Goal: Check status: Check status

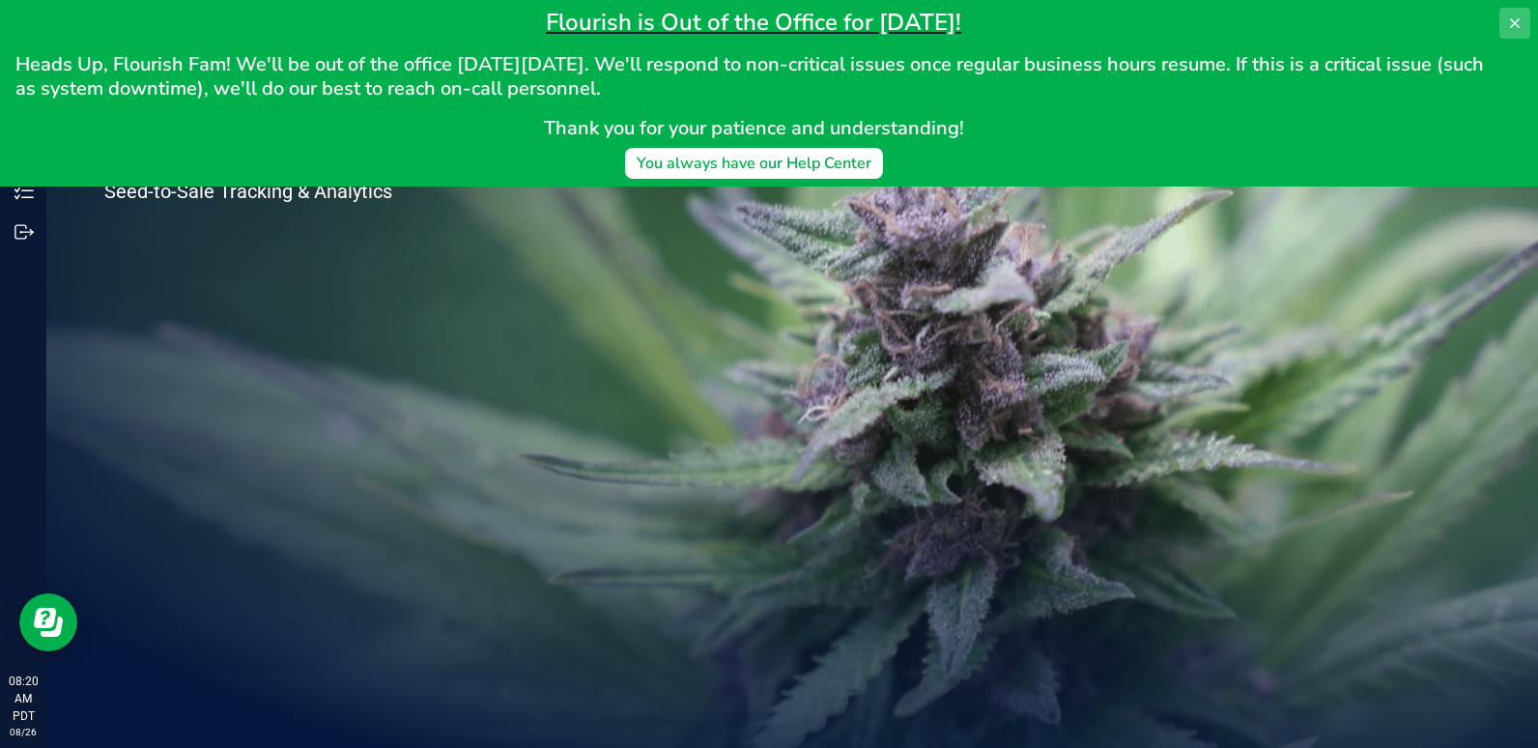
click at [1515, 16] on icon at bounding box center [1514, 22] width 15 height 15
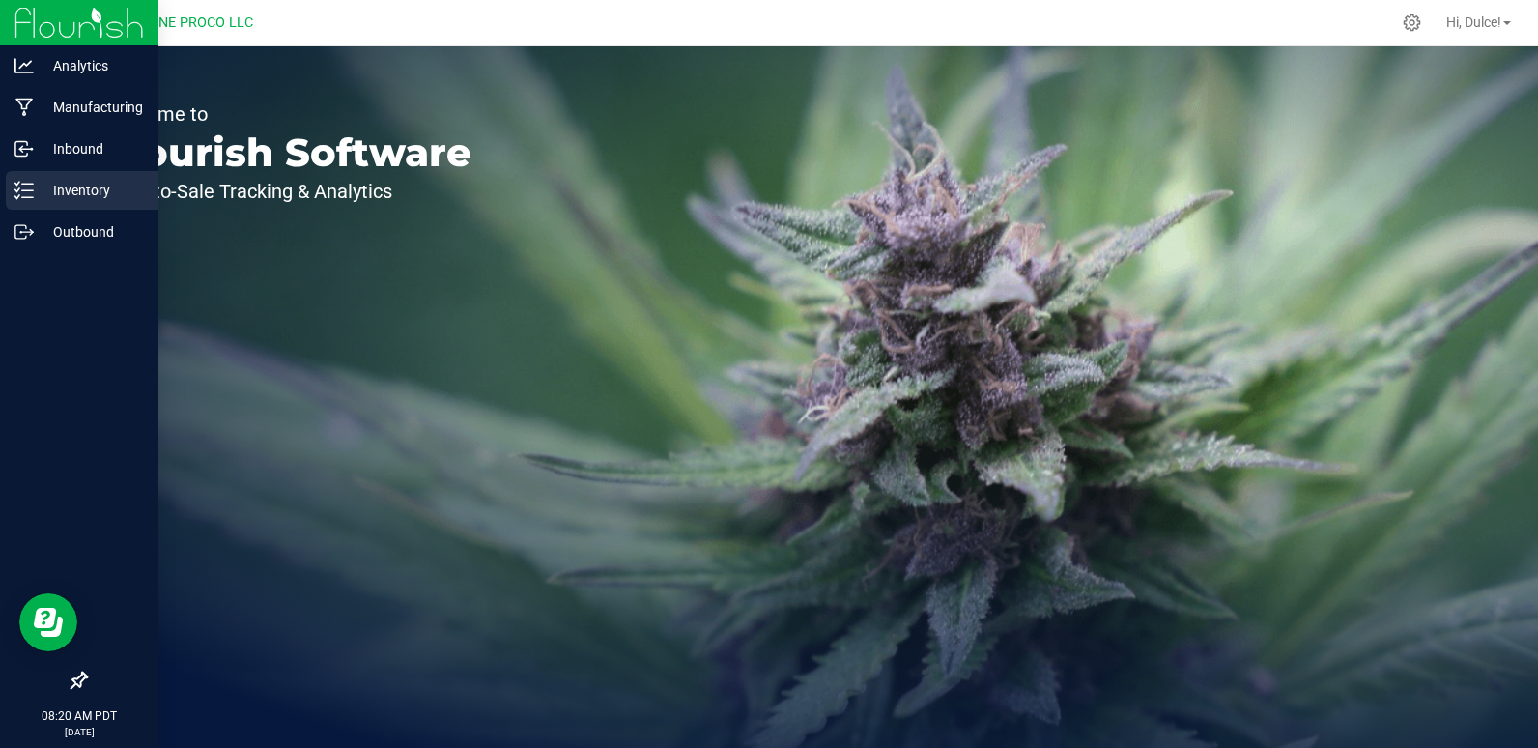
click at [78, 193] on p "Inventory" at bounding box center [92, 190] width 116 height 23
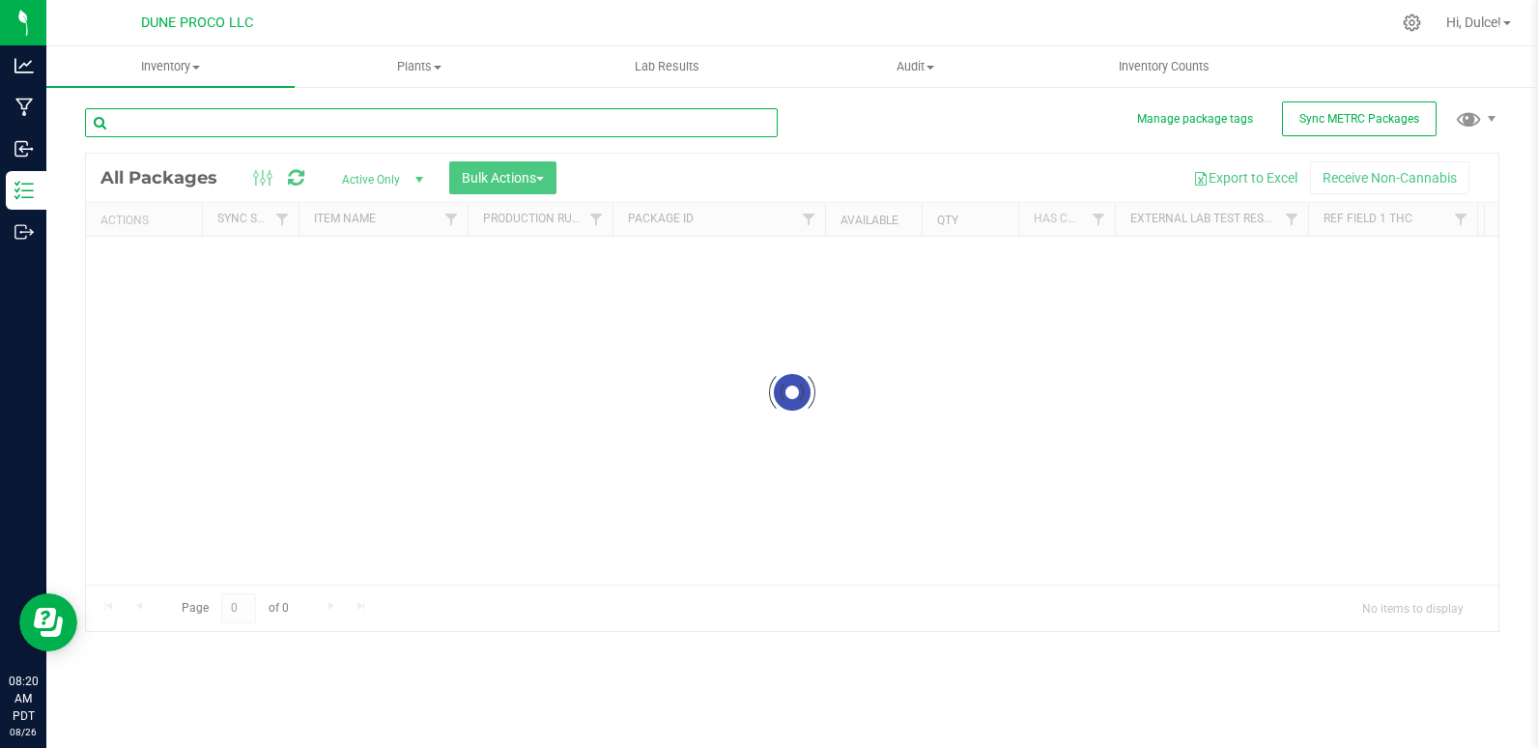
click at [235, 122] on input "text" at bounding box center [431, 122] width 693 height 29
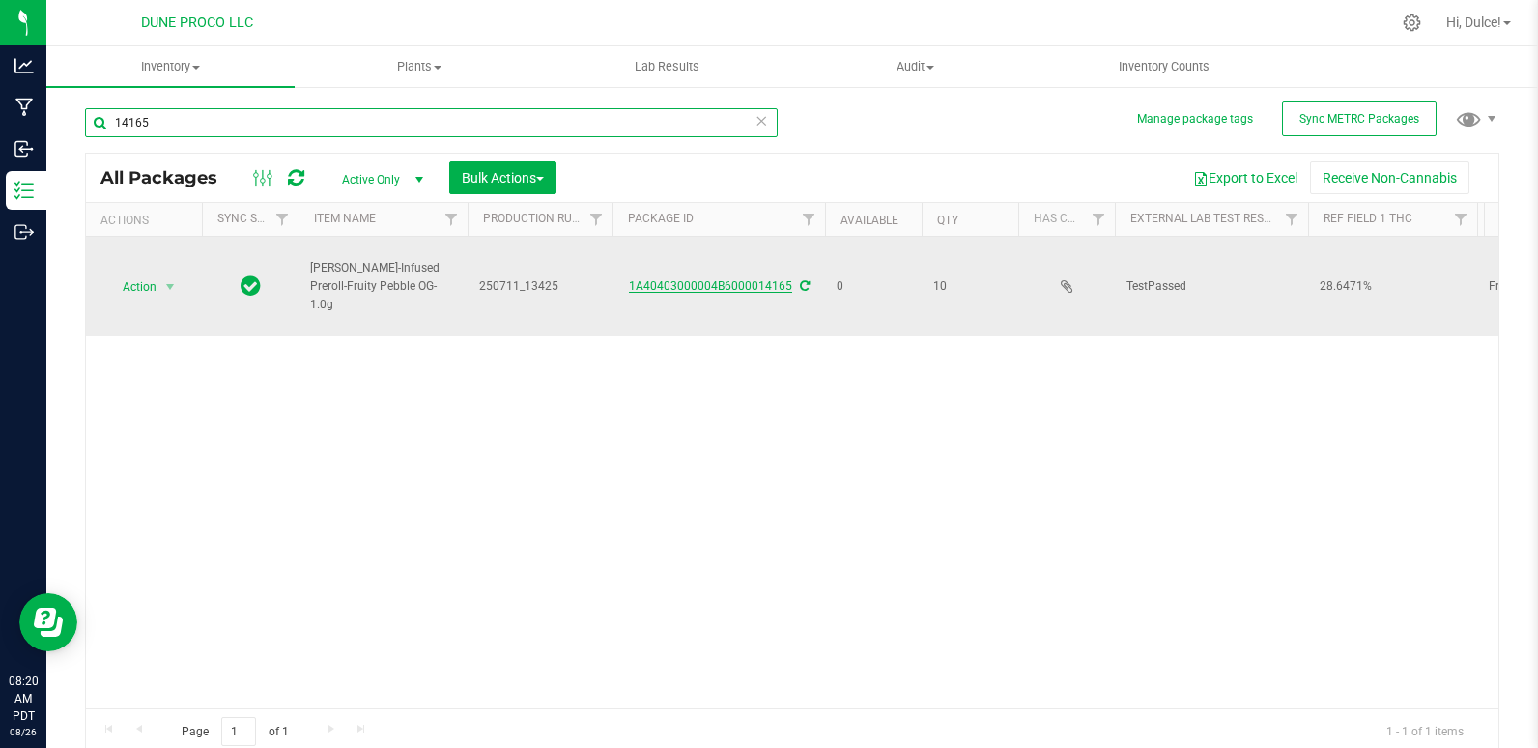
type input "14165"
click at [702, 284] on link "1A40403000004B6000014165" at bounding box center [710, 286] width 163 height 14
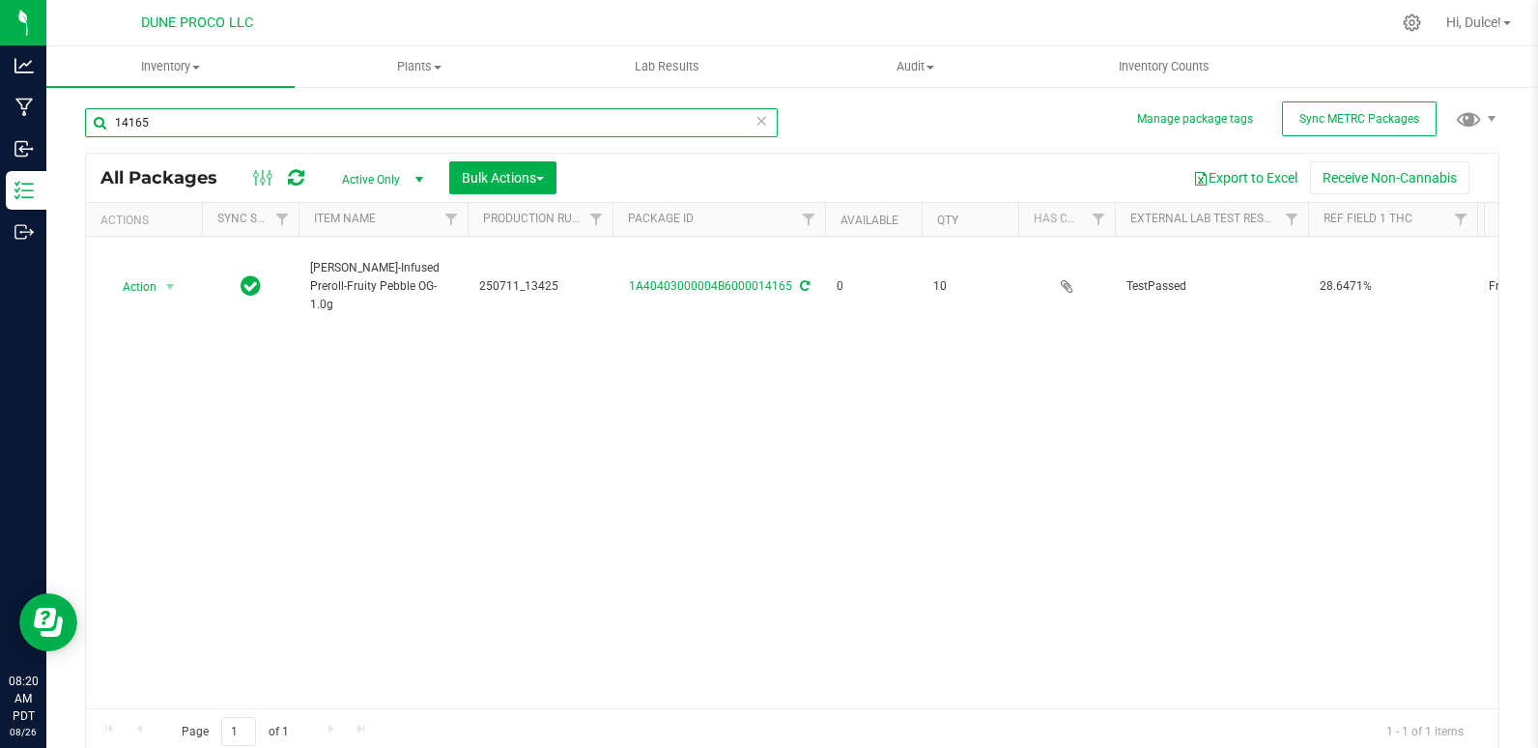
click at [182, 119] on input "14165" at bounding box center [431, 122] width 693 height 29
type input "14162"
type input "[DATE]"
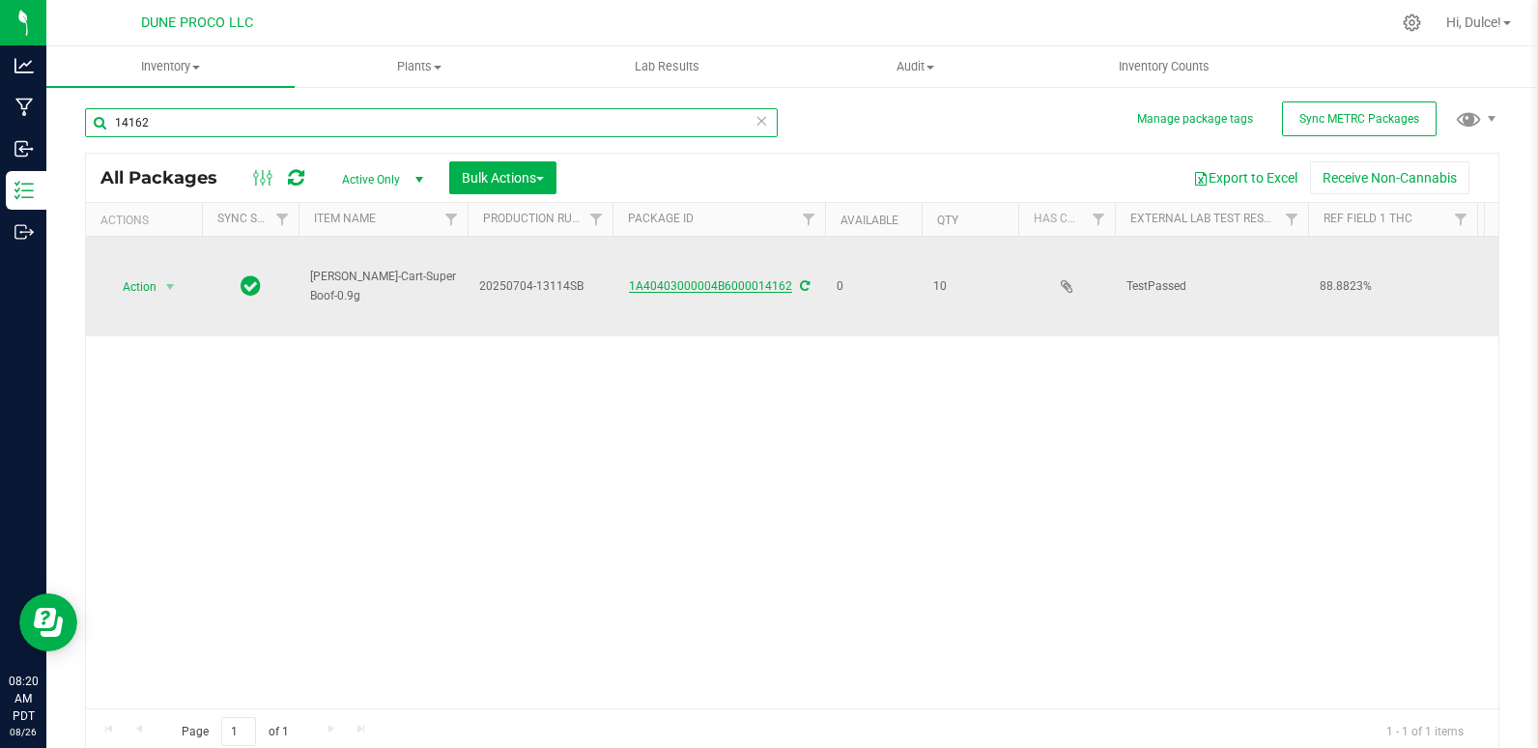
type input "14162"
click at [686, 288] on link "1A40403000004B6000014162" at bounding box center [710, 286] width 163 height 14
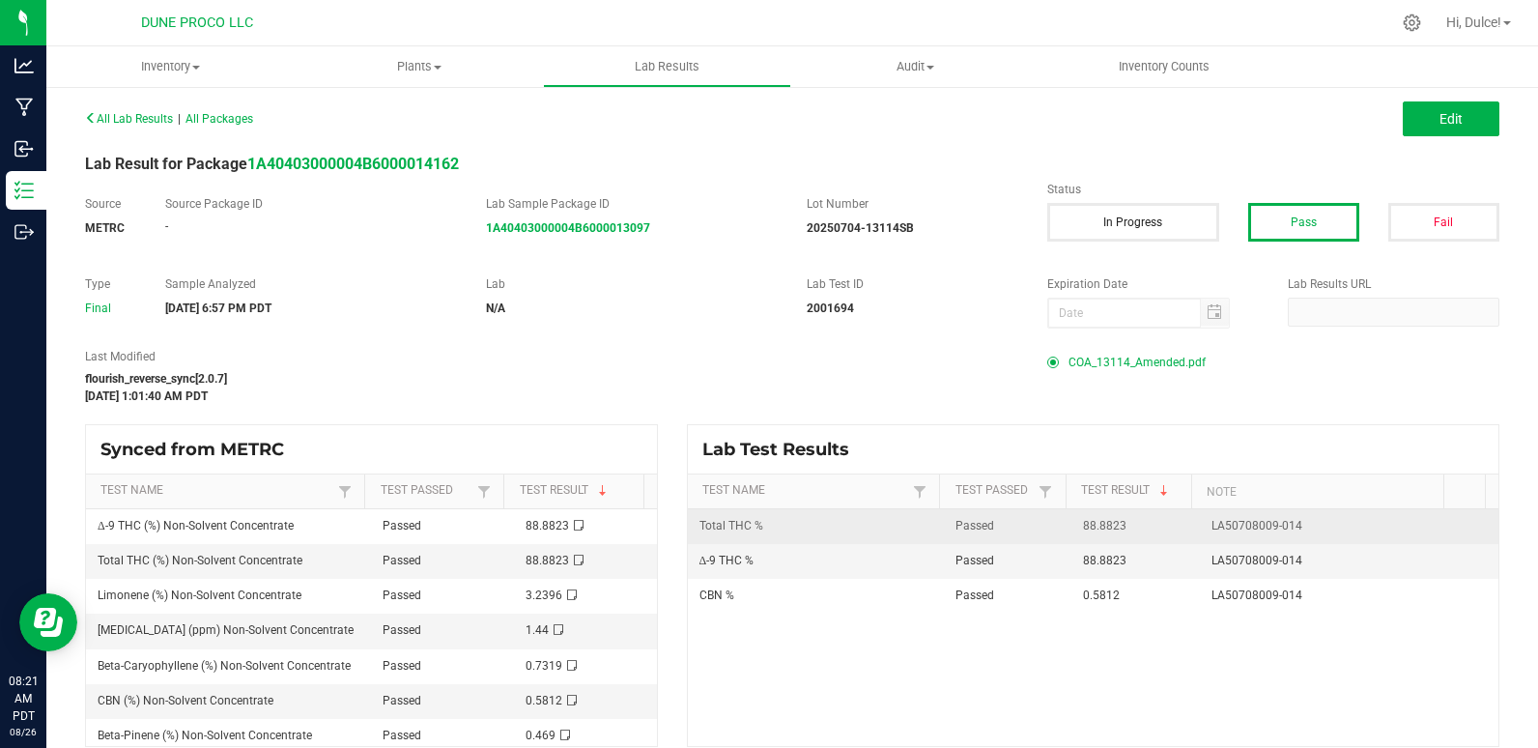
drag, startPoint x: 1056, startPoint y: 529, endPoint x: 1122, endPoint y: 530, distance: 65.7
click at [1122, 530] on td "88.8823" at bounding box center [1136, 526] width 129 height 35
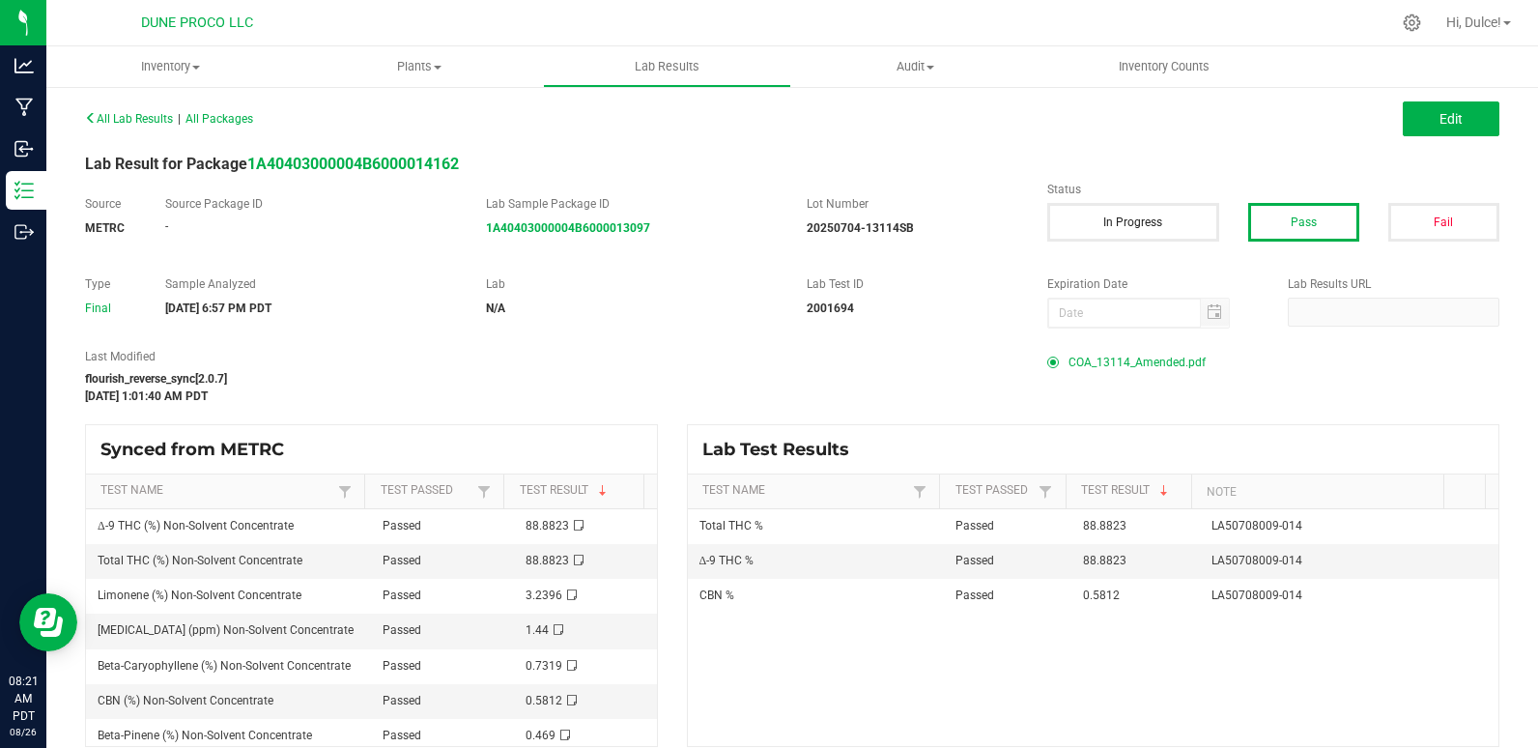
drag, startPoint x: 1122, startPoint y: 530, endPoint x: 1094, endPoint y: 368, distance: 164.7
click at [1094, 368] on span "COA_13114_Amended.pdf" at bounding box center [1137, 362] width 137 height 29
